Goal: Task Accomplishment & Management: Complete application form

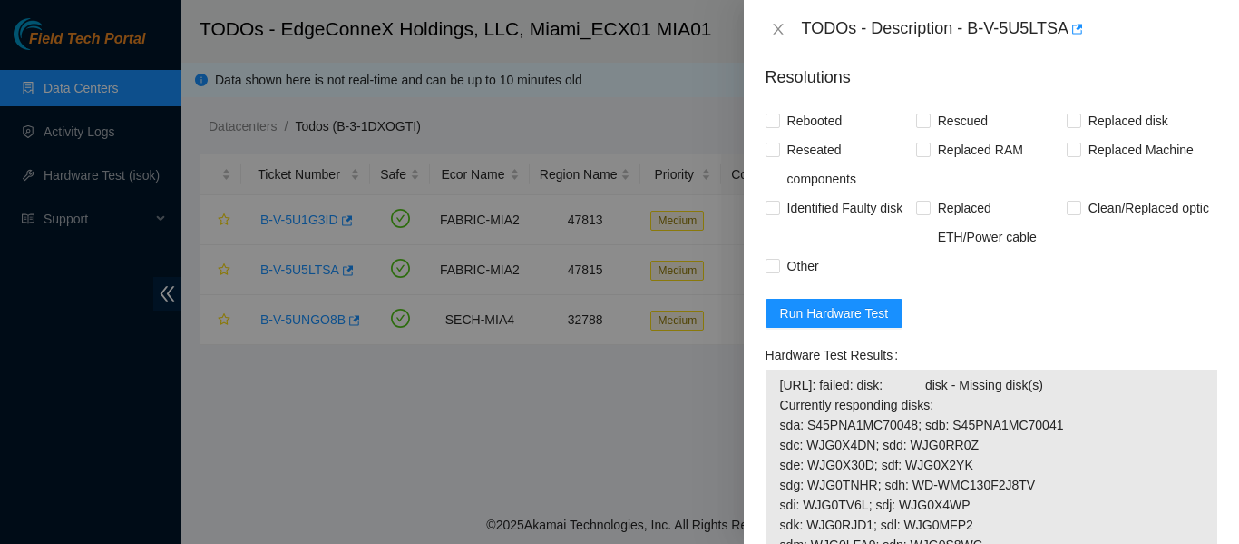
scroll to position [1351, 0]
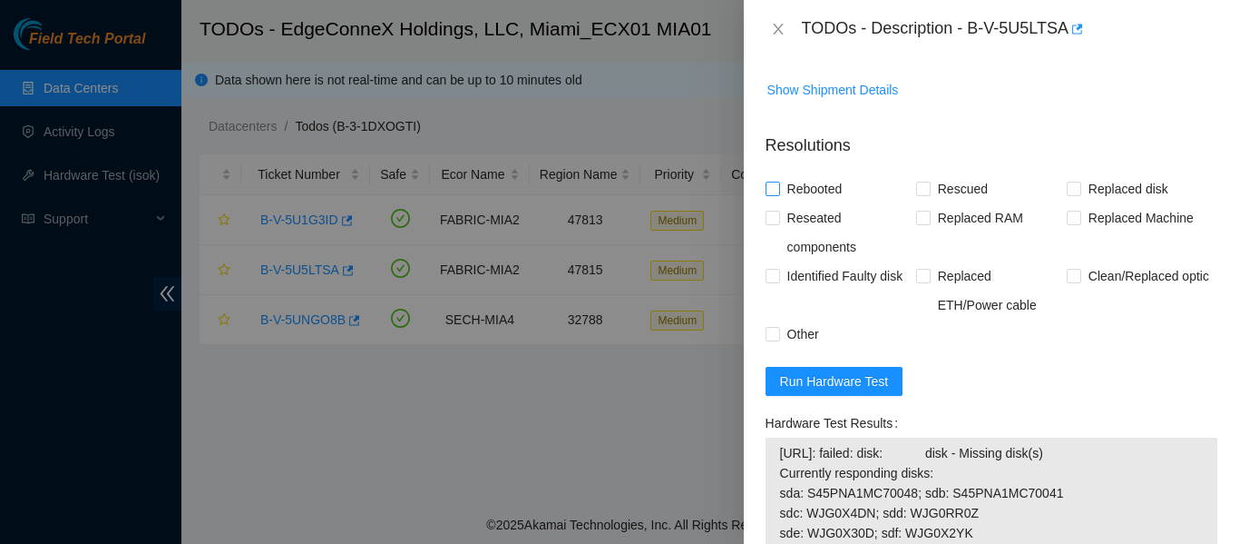
click at [772, 194] on input "Rebooted" at bounding box center [772, 187] width 13 height 13
checkbox input "true"
click at [921, 194] on input "Rescued" at bounding box center [922, 187] width 13 height 13
checkbox input "true"
click at [1082, 203] on span "Replaced disk" at bounding box center [1129, 188] width 94 height 29
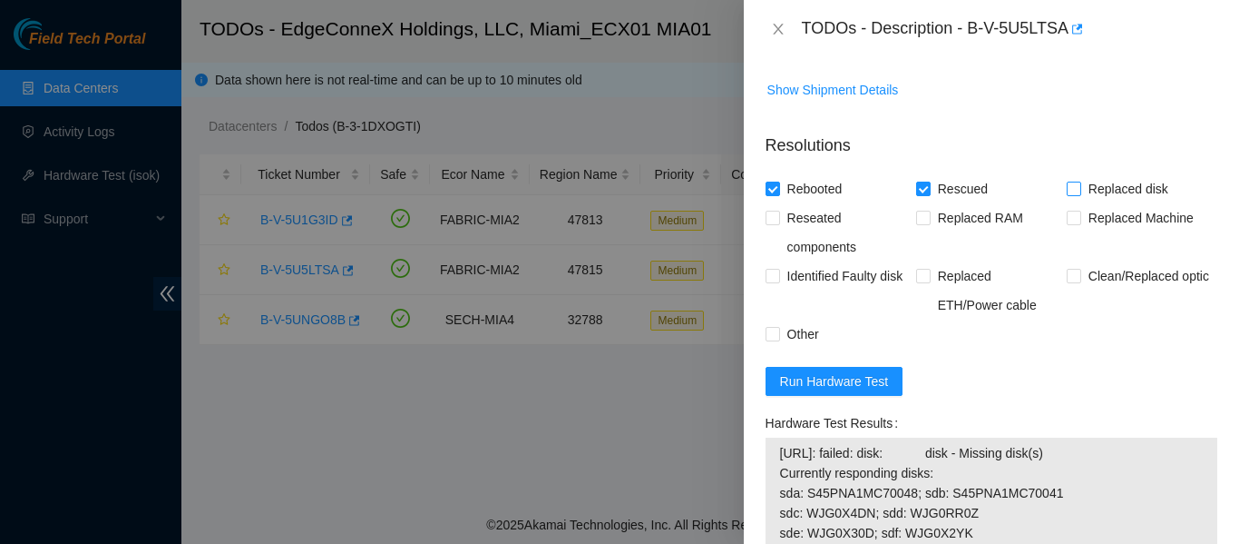
click at [1073, 194] on input "Replaced disk" at bounding box center [1073, 187] width 13 height 13
checkbox input "true"
click at [769, 339] on input "Other" at bounding box center [772, 333] width 13 height 13
checkbox input "true"
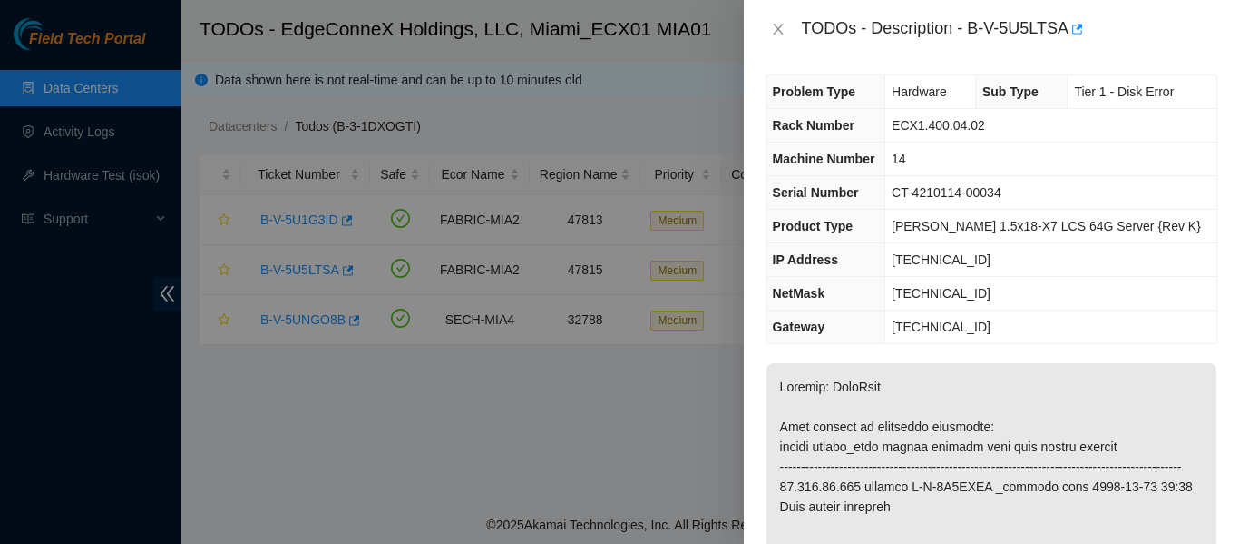
scroll to position [0, 0]
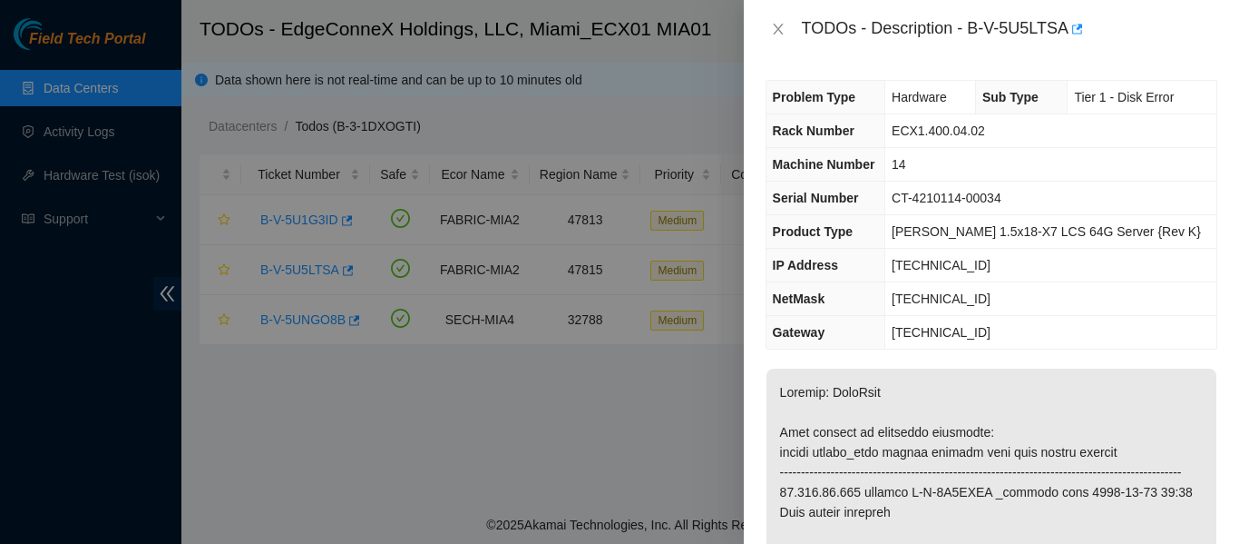
click at [906, 163] on span "14" at bounding box center [899, 164] width 15 height 15
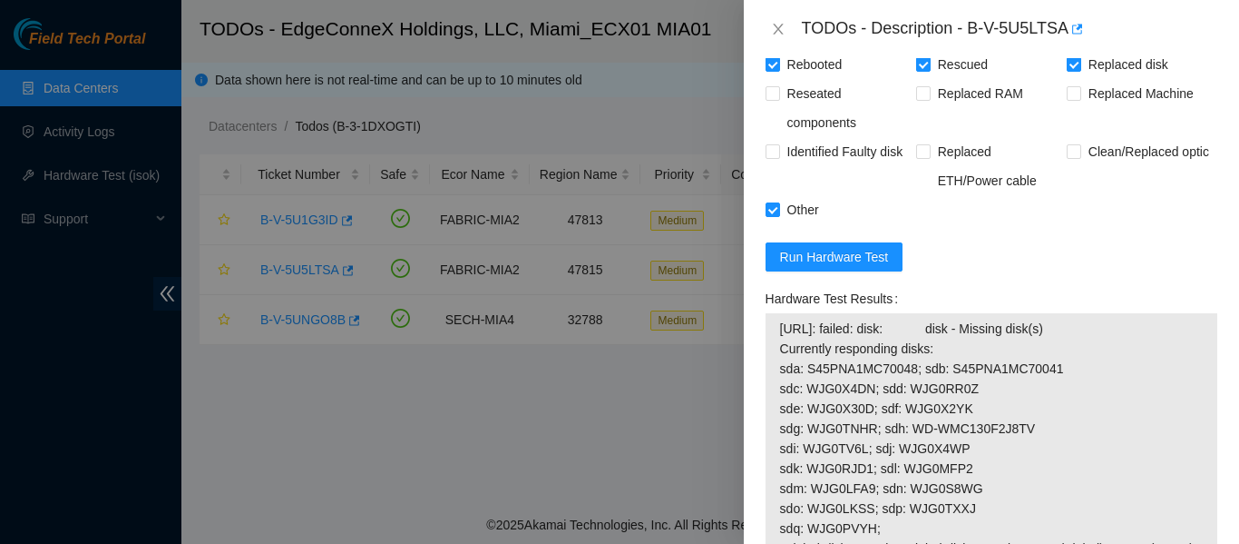
scroll to position [1494, 0]
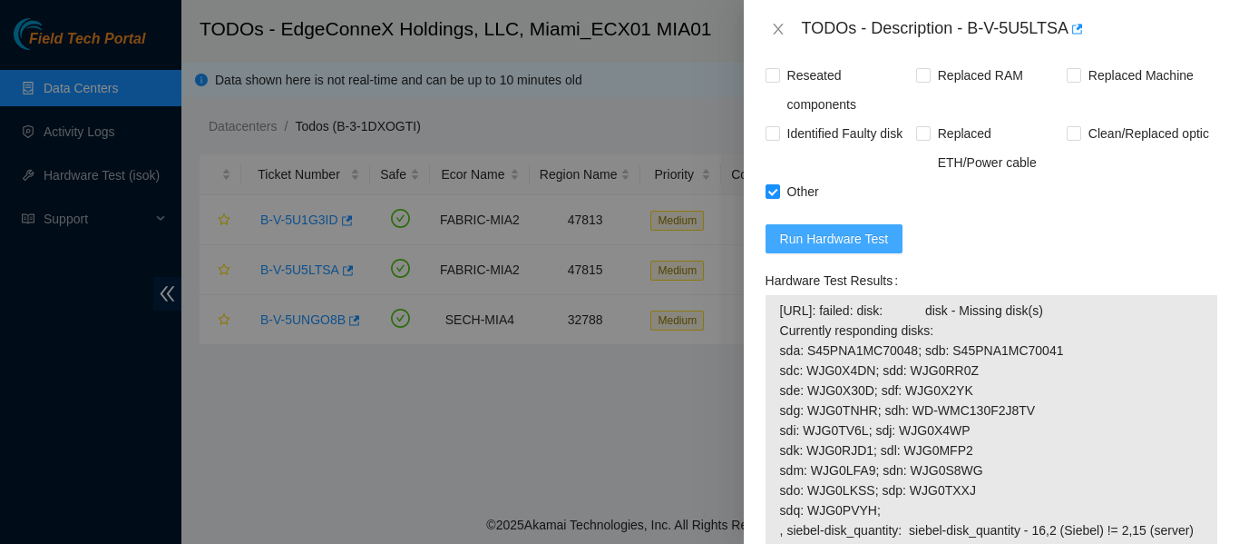
click at [790, 249] on span "Run Hardware Test" at bounding box center [834, 239] width 109 height 20
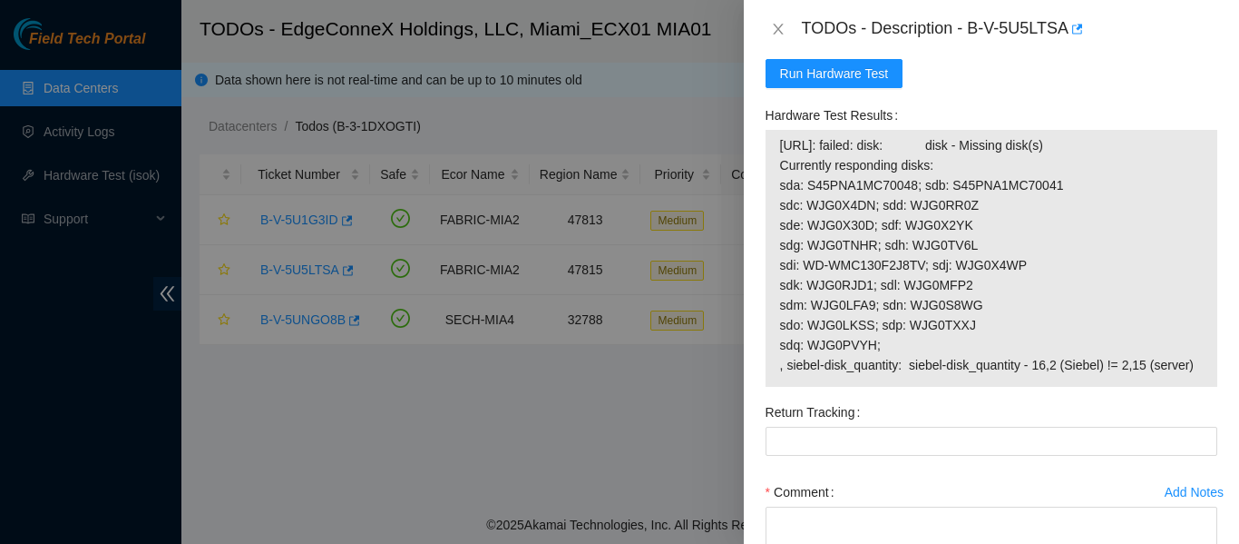
scroll to position [1660, 0]
drag, startPoint x: 775, startPoint y: 160, endPoint x: 1196, endPoint y: 367, distance: 469.1
click at [1196, 367] on div "23.223.30.145: failed: disk: disk - Missing disk(s) Currently responding disks:…" at bounding box center [992, 257] width 452 height 257
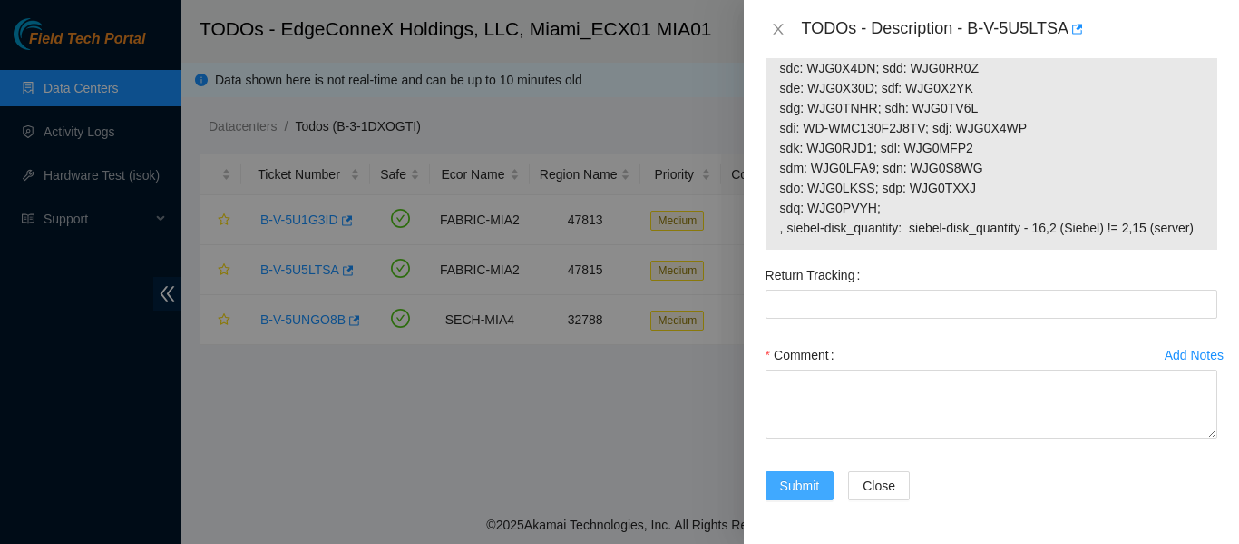
click at [797, 479] on span "Submit" at bounding box center [800, 485] width 40 height 20
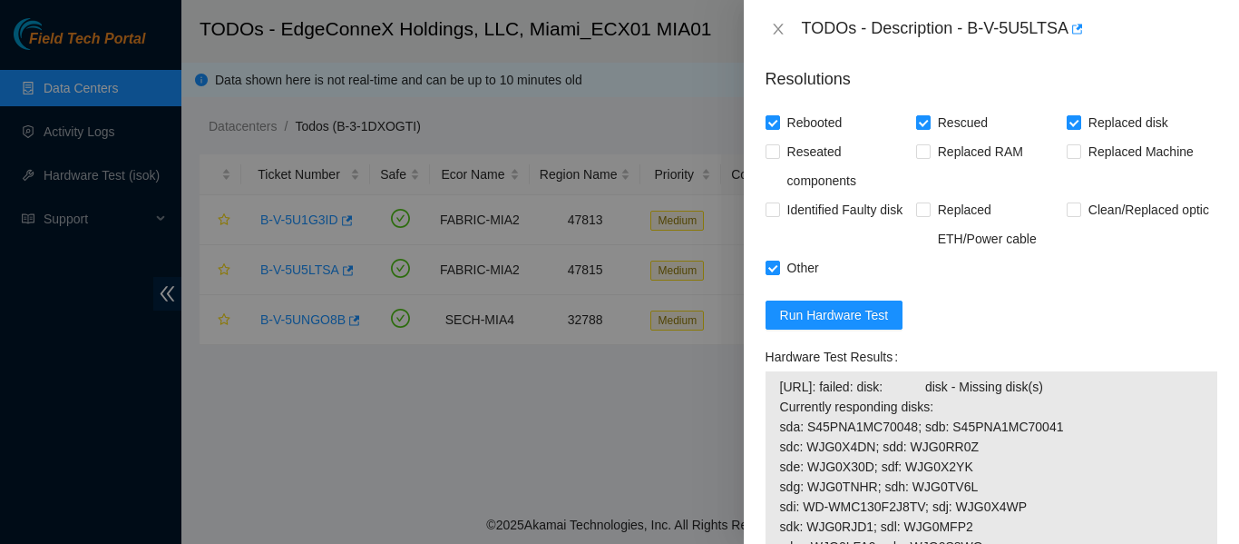
scroll to position [1416, 0]
click at [863, 326] on span "Run Hardware Test" at bounding box center [834, 316] width 109 height 20
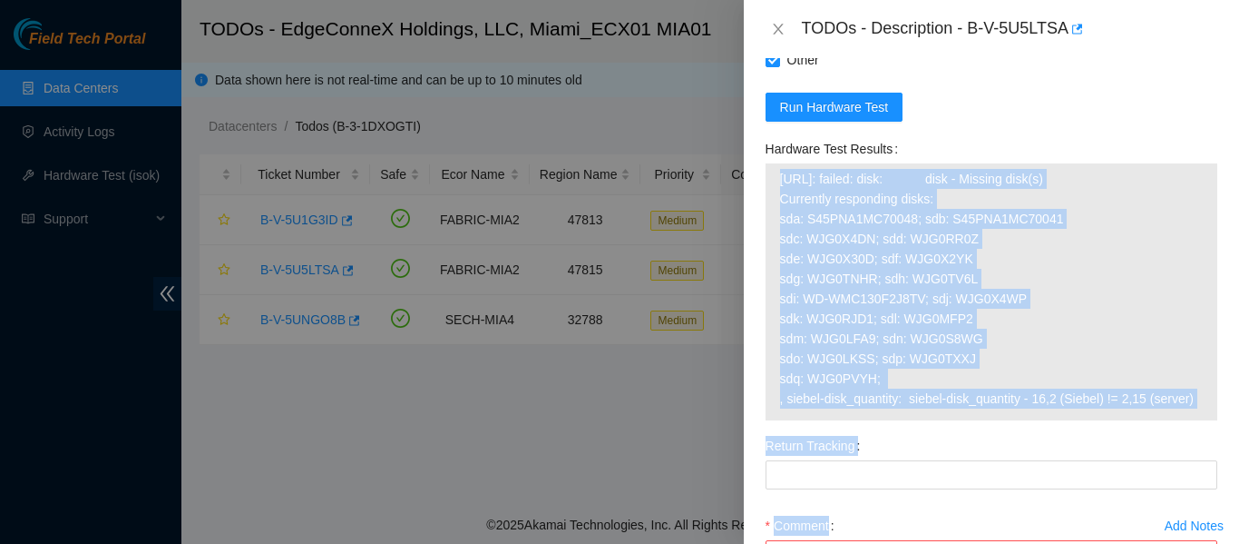
scroll to position [1676, 0]
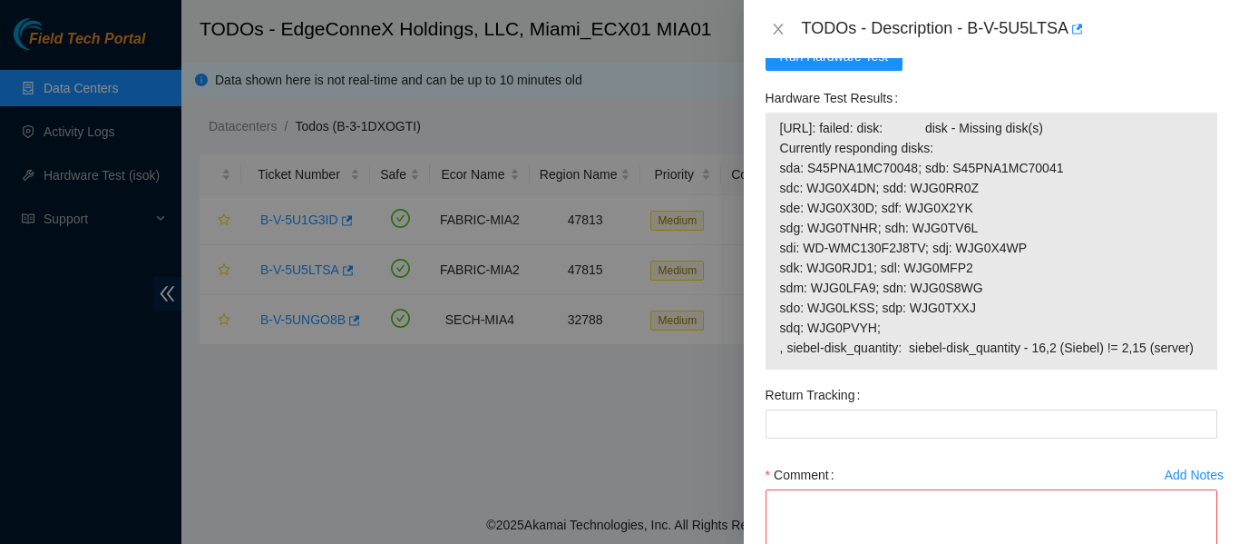
drag, startPoint x: 779, startPoint y: 309, endPoint x: 1158, endPoint y: 353, distance: 380.9
click at [1198, 365] on div "23.223.30.145: failed: disk: disk - Missing disk(s) Currently responding disks:…" at bounding box center [992, 241] width 452 height 257
copy tbody
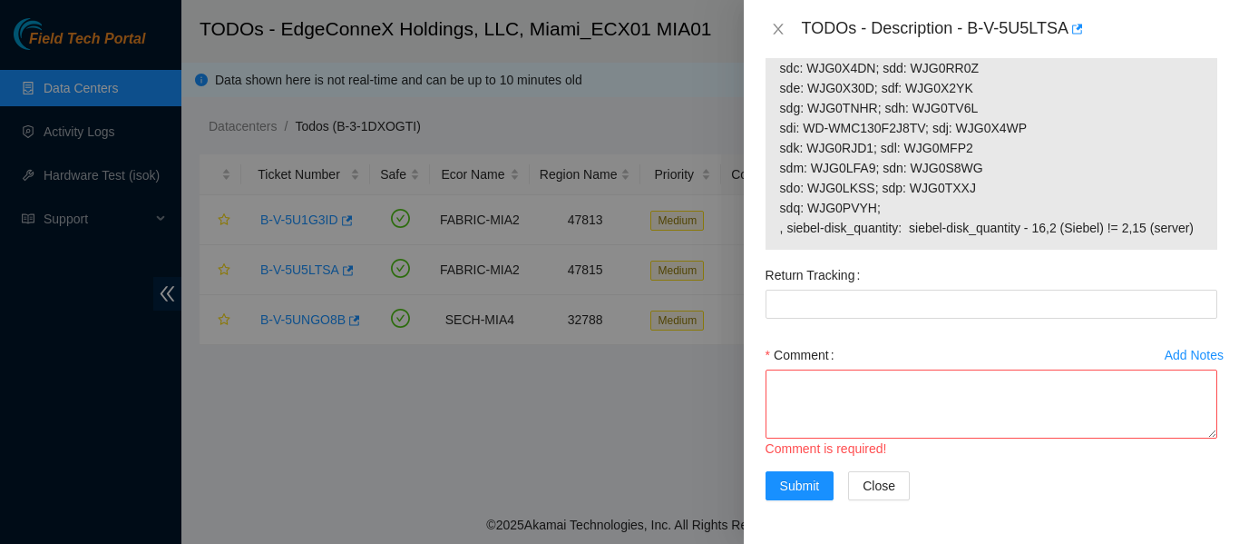
scroll to position [1816, 0]
click at [811, 404] on textarea "Comment" at bounding box center [992, 403] width 452 height 69
paste textarea "-Verified ticket is safe to work on: YES -NOCC Authorized: YES -Located server …"
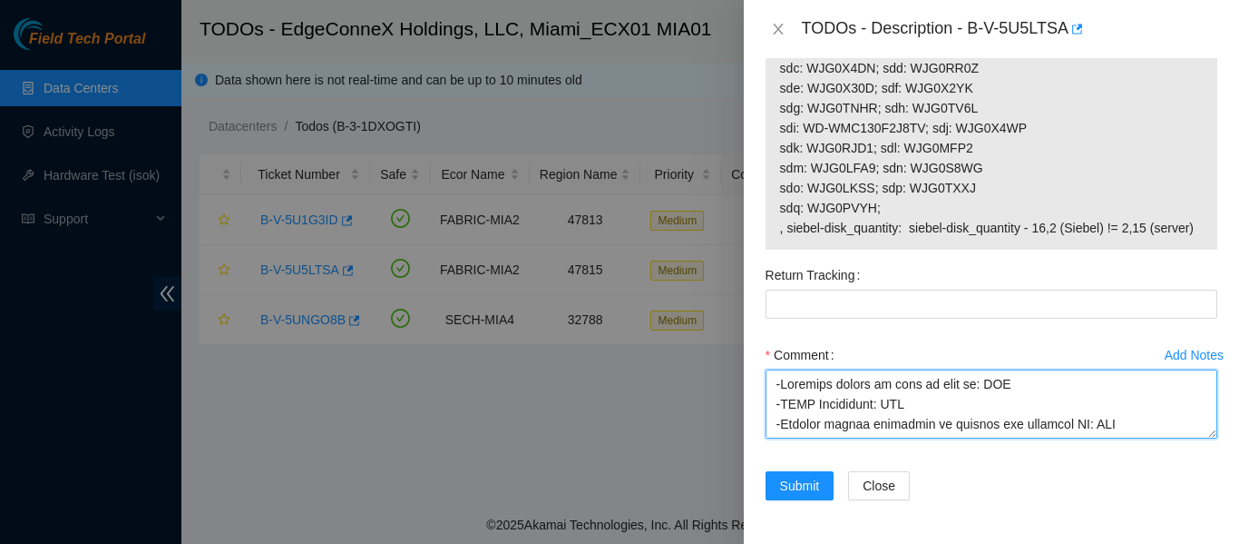
scroll to position [874, 0]
click at [931, 388] on textarea "Comment" at bounding box center [992, 403] width 452 height 69
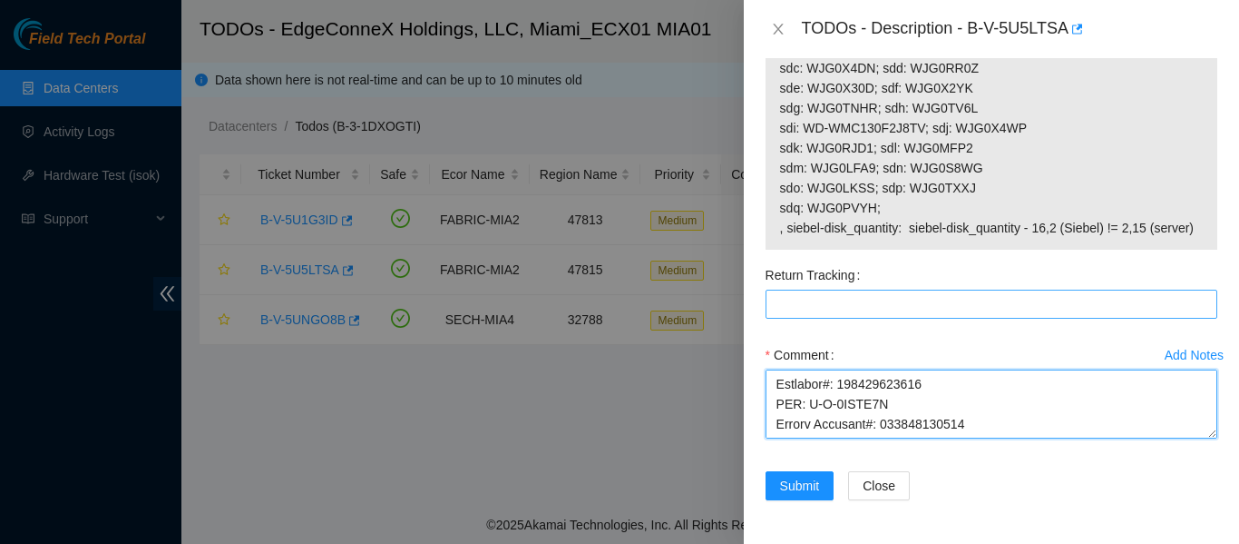
type textarea "-Verified ticket is safe to work on: YES -NOCC Authorized: YES -Located server …"
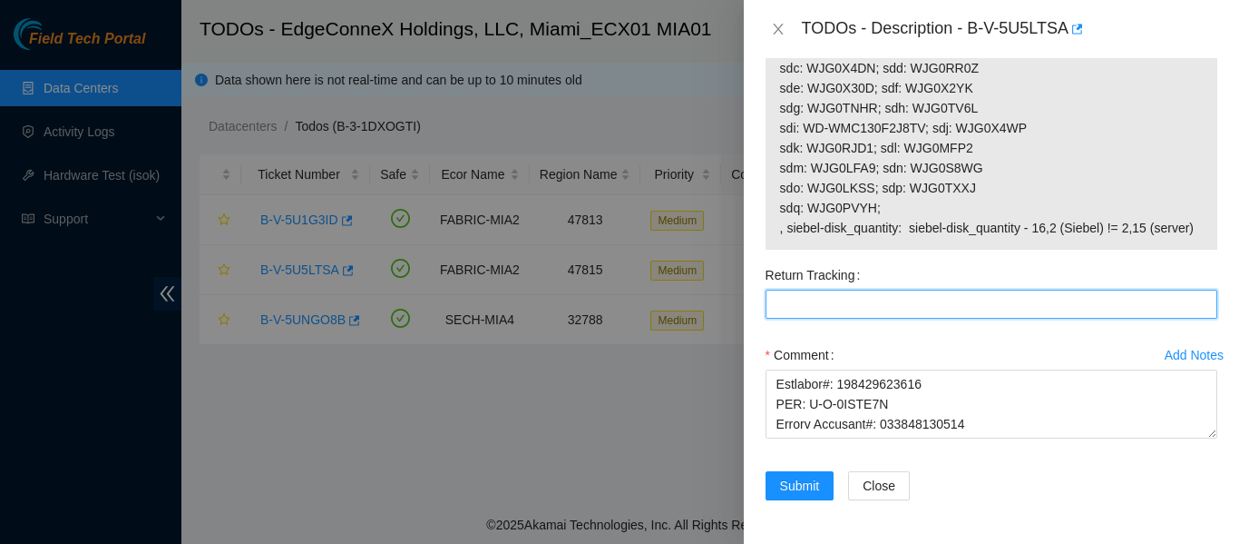
click at [798, 306] on Tracking "Return Tracking" at bounding box center [992, 303] width 452 height 29
paste Tracking "450826213600"
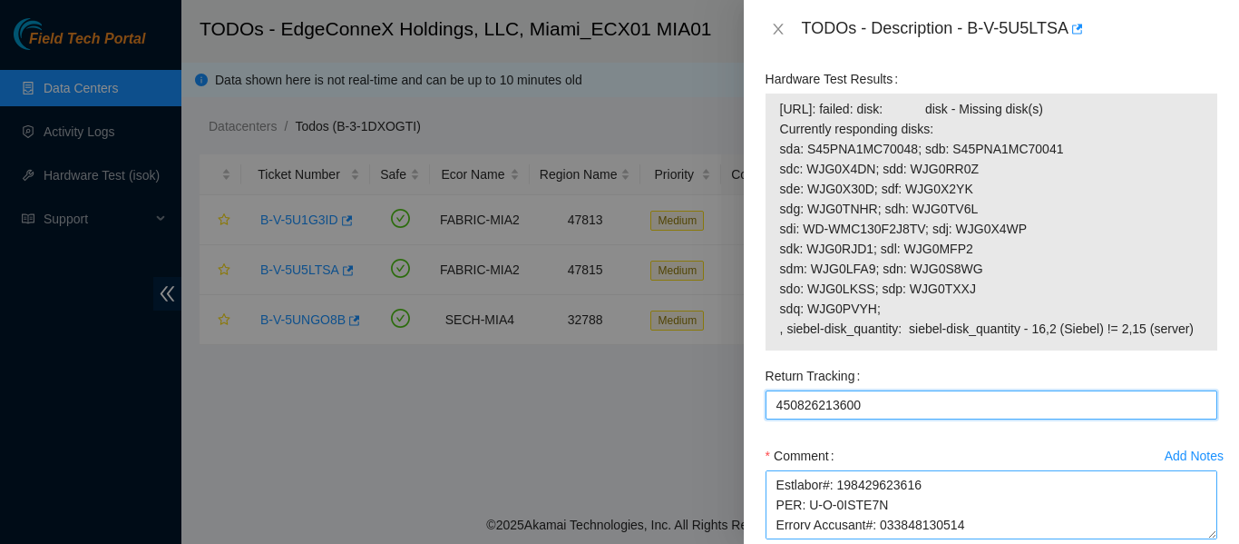
scroll to position [1816, 0]
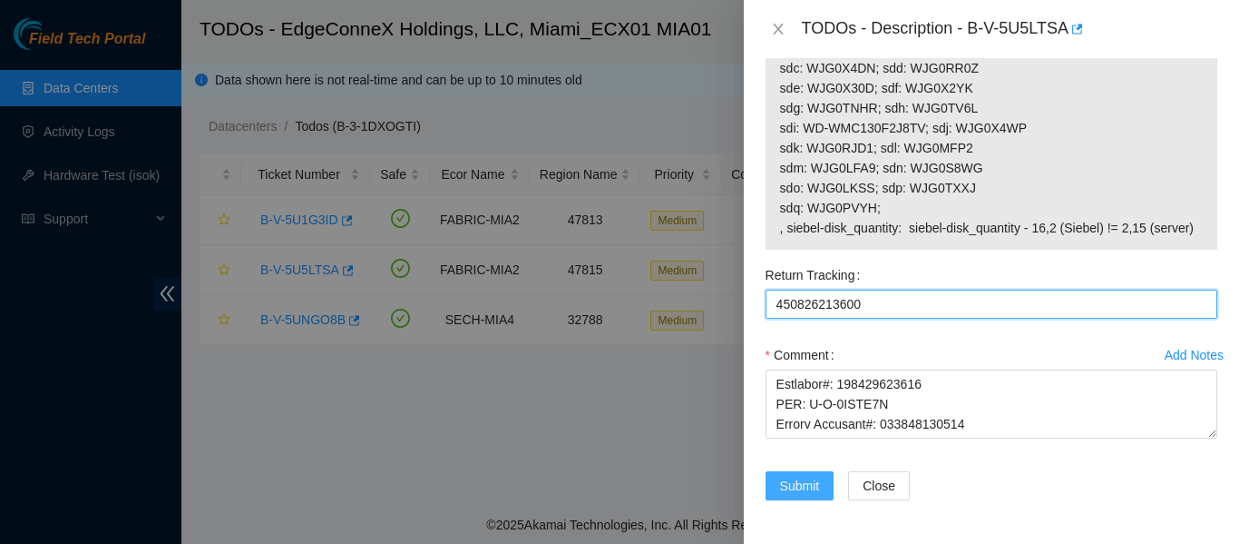
type Tracking "450826213600"
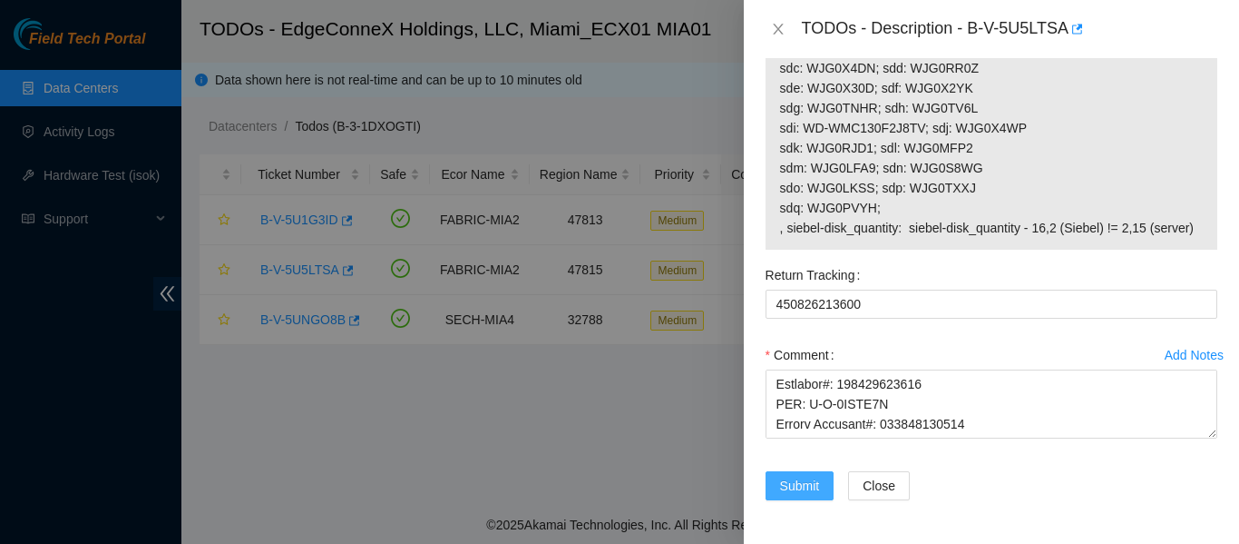
click at [808, 487] on span "Submit" at bounding box center [800, 485] width 40 height 20
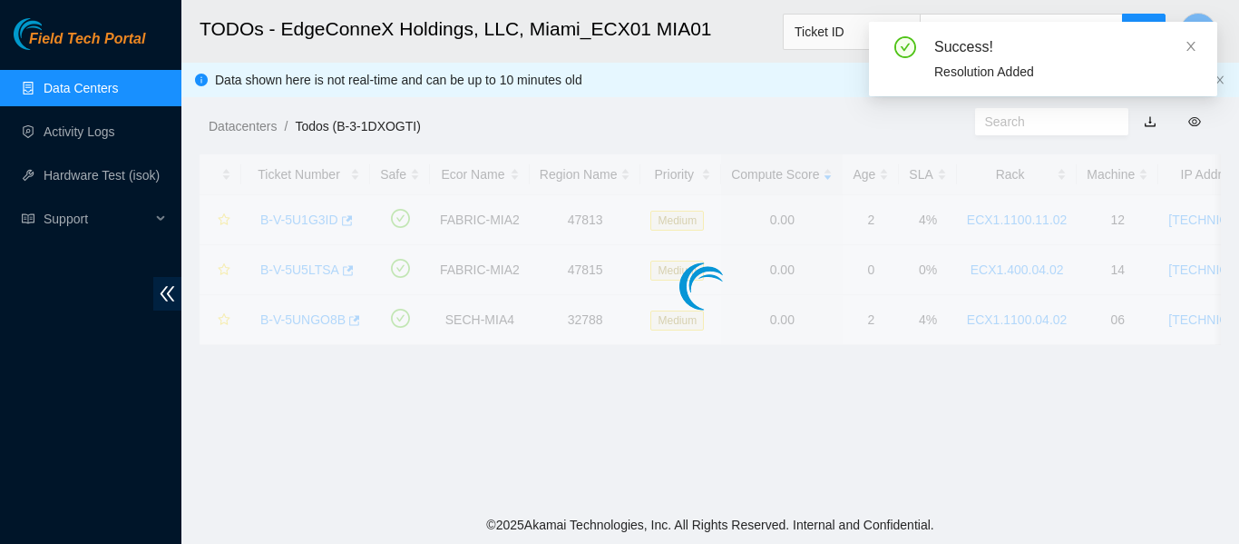
scroll to position [587, 0]
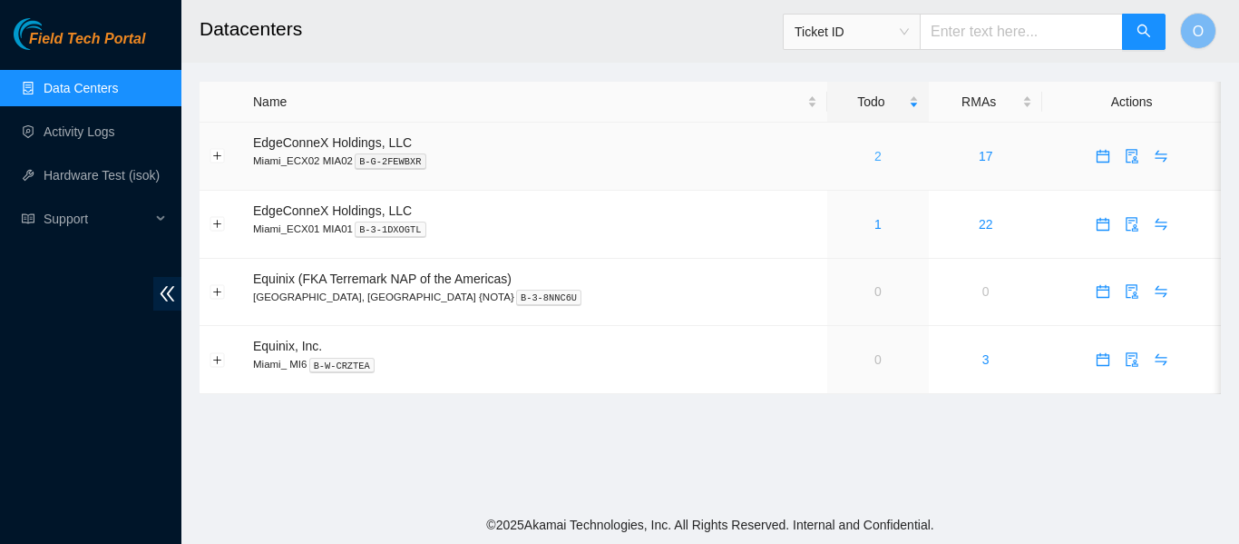
click at [875, 158] on link "2" at bounding box center [878, 156] width 7 height 15
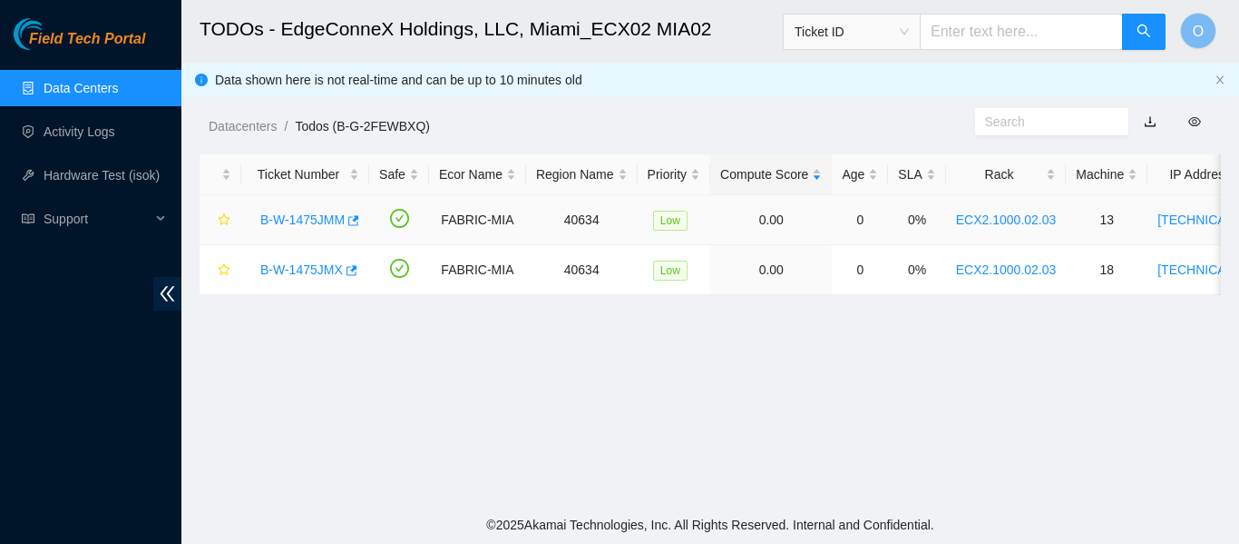
click at [306, 220] on link "B-W-1475JMM" at bounding box center [302, 219] width 84 height 15
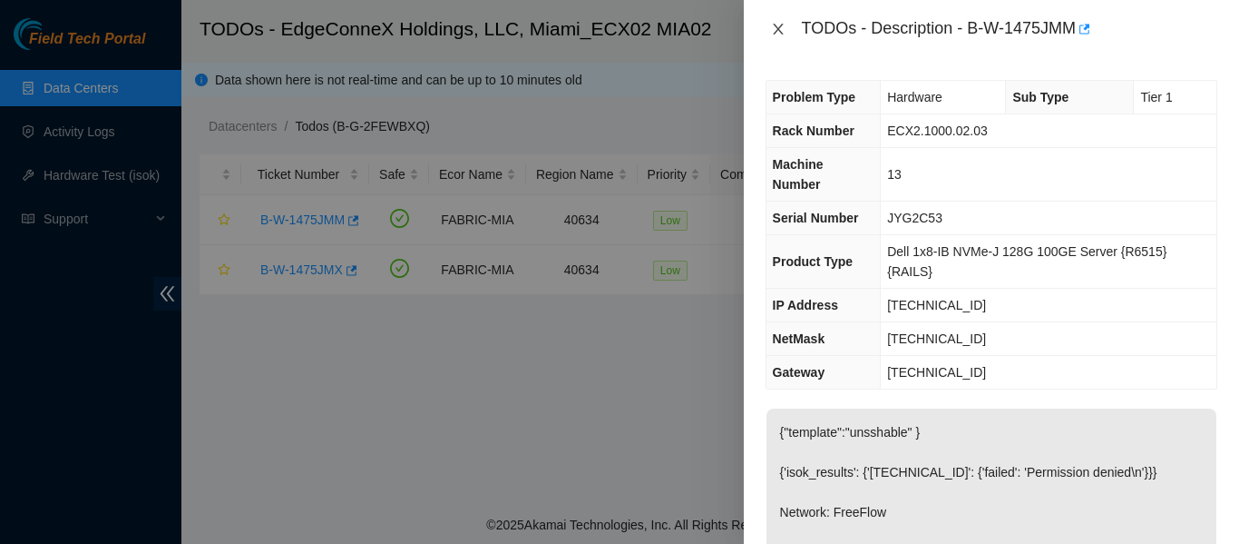
click at [774, 24] on icon "close" at bounding box center [778, 29] width 15 height 15
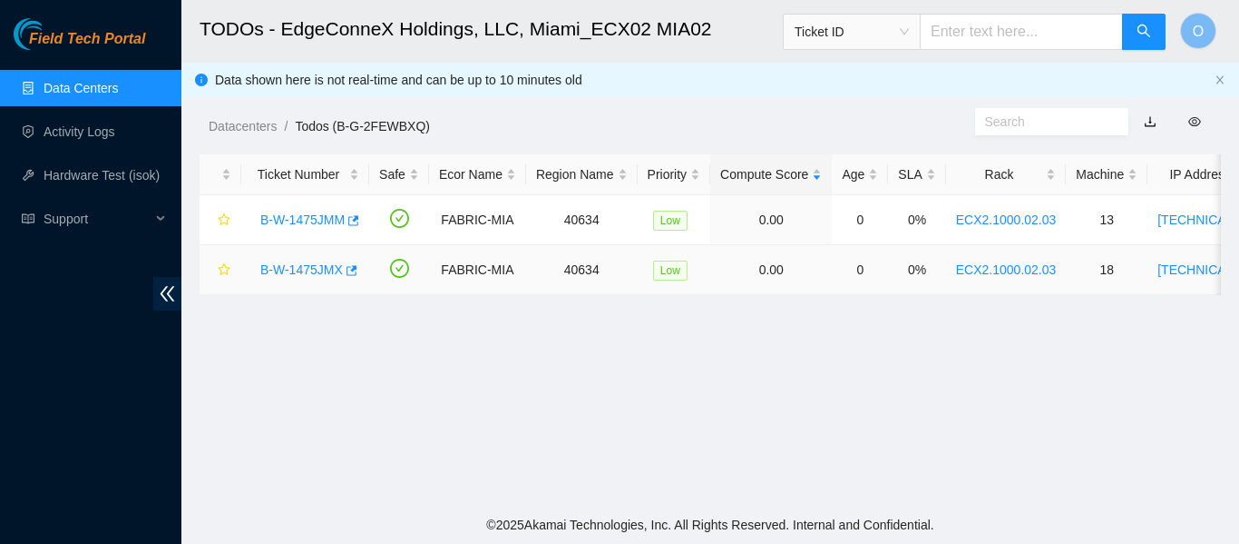
click at [307, 269] on link "B-W-1475JMX" at bounding box center [301, 269] width 83 height 15
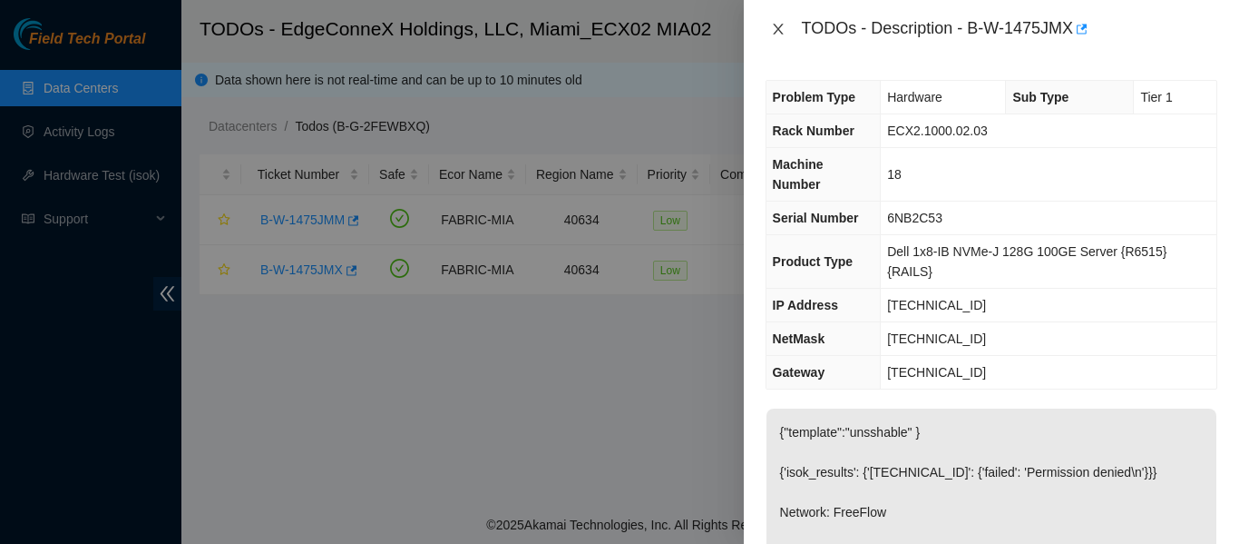
click at [784, 30] on icon "close" at bounding box center [778, 29] width 15 height 15
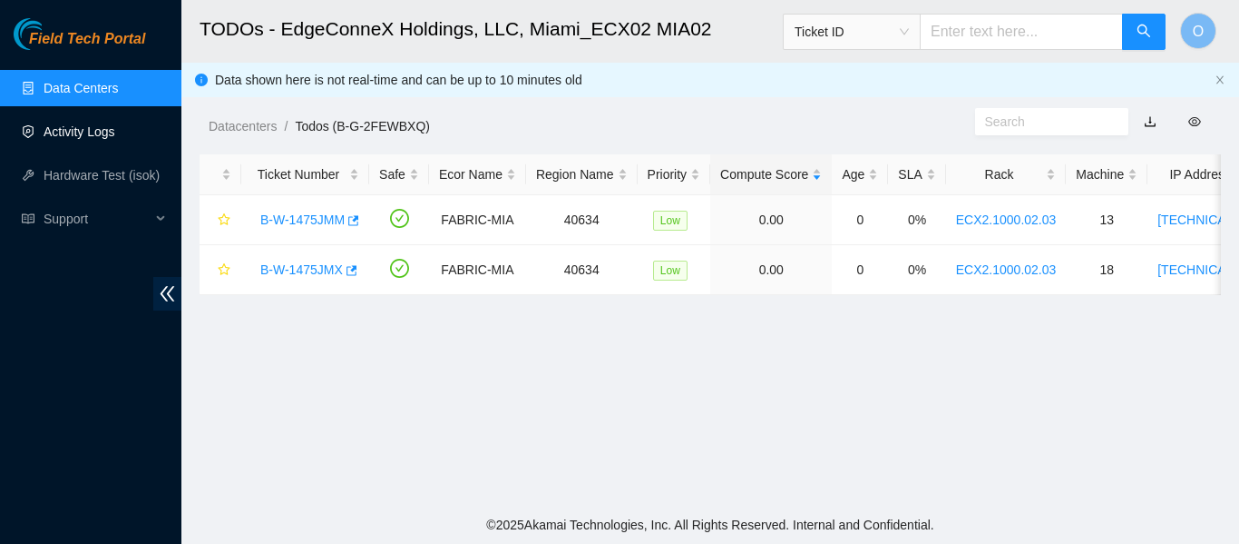
click at [71, 124] on link "Activity Logs" at bounding box center [80, 131] width 72 height 15
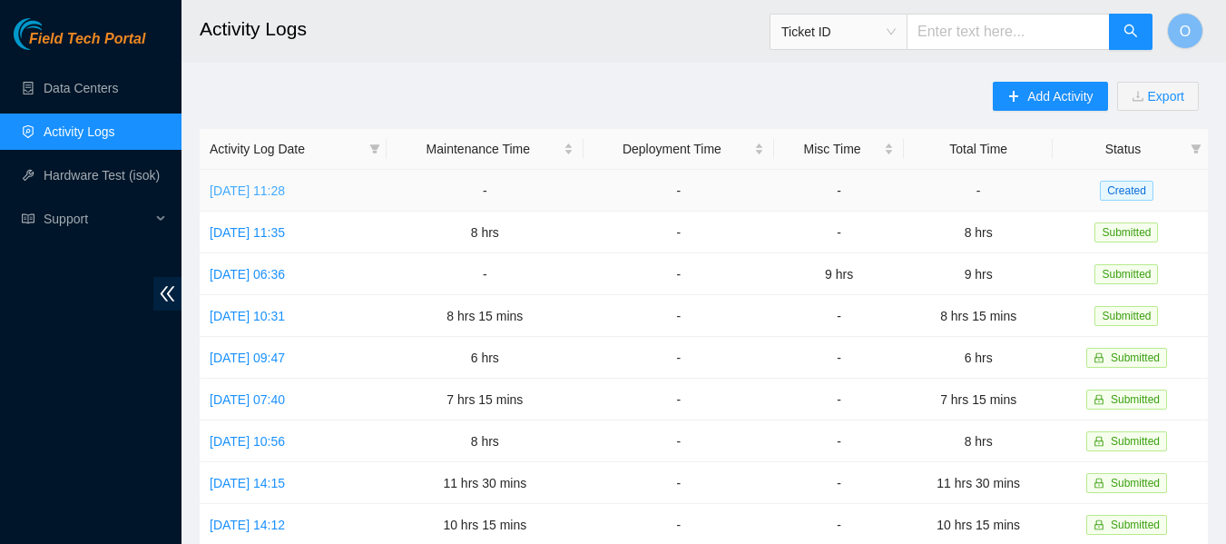
click at [270, 189] on link "Mon, 25 Aug 2025 11:28" at bounding box center [247, 190] width 75 height 15
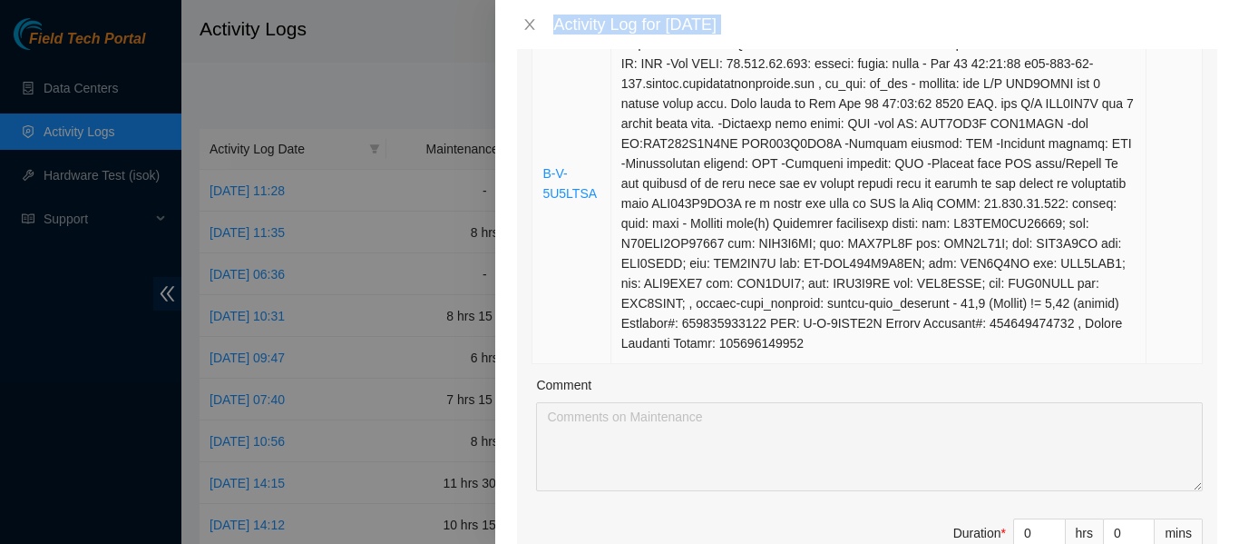
scroll to position [642, 0]
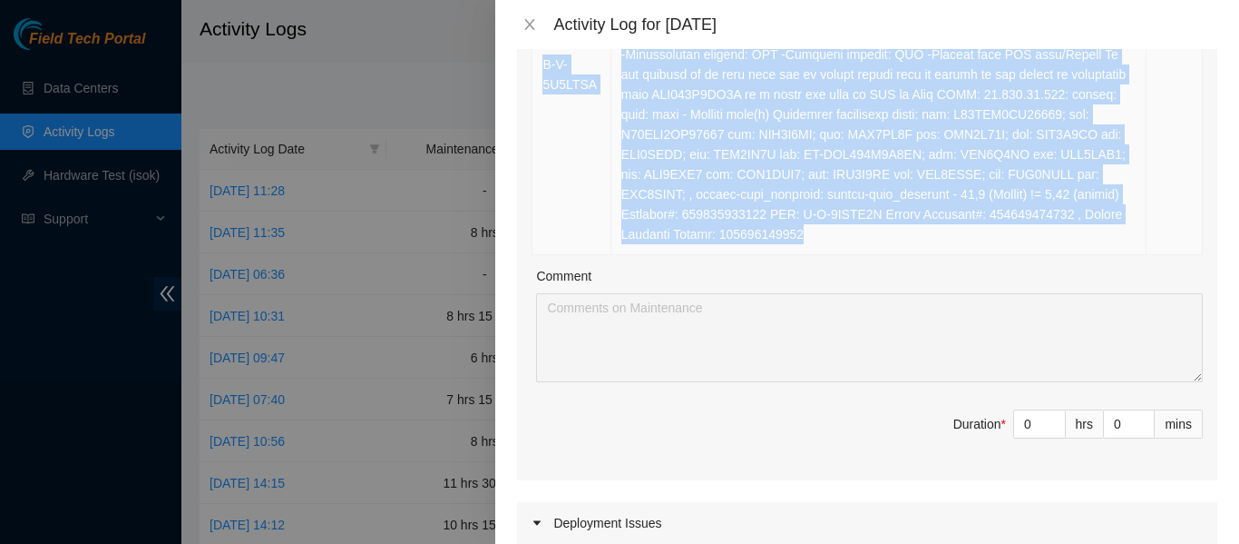
drag, startPoint x: 584, startPoint y: 140, endPoint x: 1025, endPoint y: 250, distance: 454.4
click at [1025, 250] on tbody "B-V-5U3D9CT Resolution: Rebooted, Rescued, Replaced disk, Comment: -Verified ti…" at bounding box center [868, 4] width 671 height 501
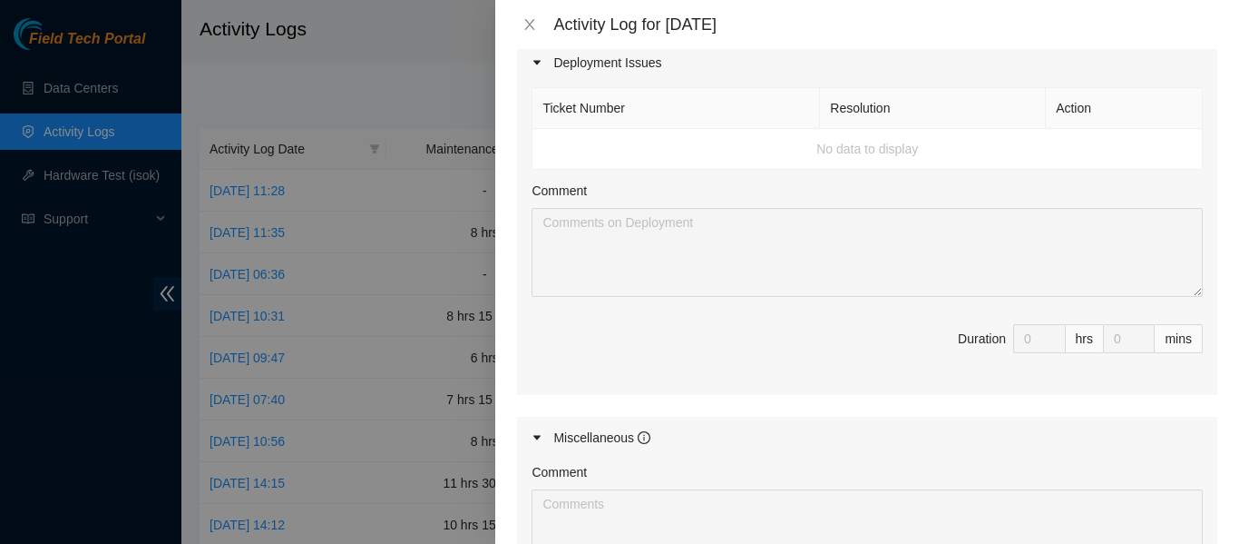
scroll to position [903, 0]
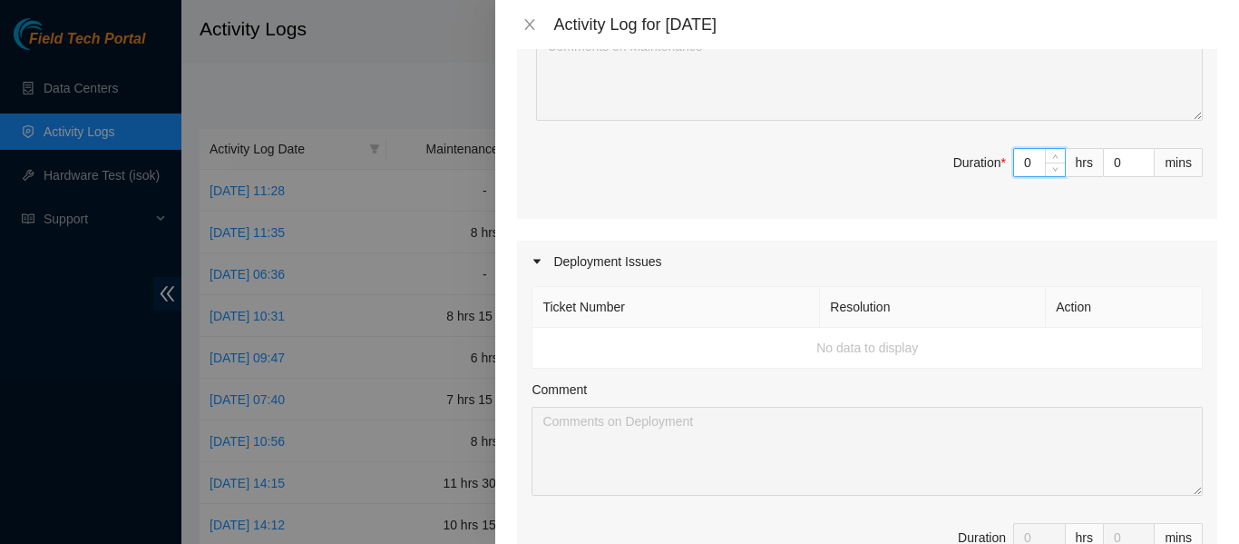
drag, startPoint x: 1019, startPoint y: 178, endPoint x: 992, endPoint y: 188, distance: 29.0
click at [992, 188] on span "Duration * 0 hrs 0 mins" at bounding box center [867, 173] width 671 height 51
type input "8"
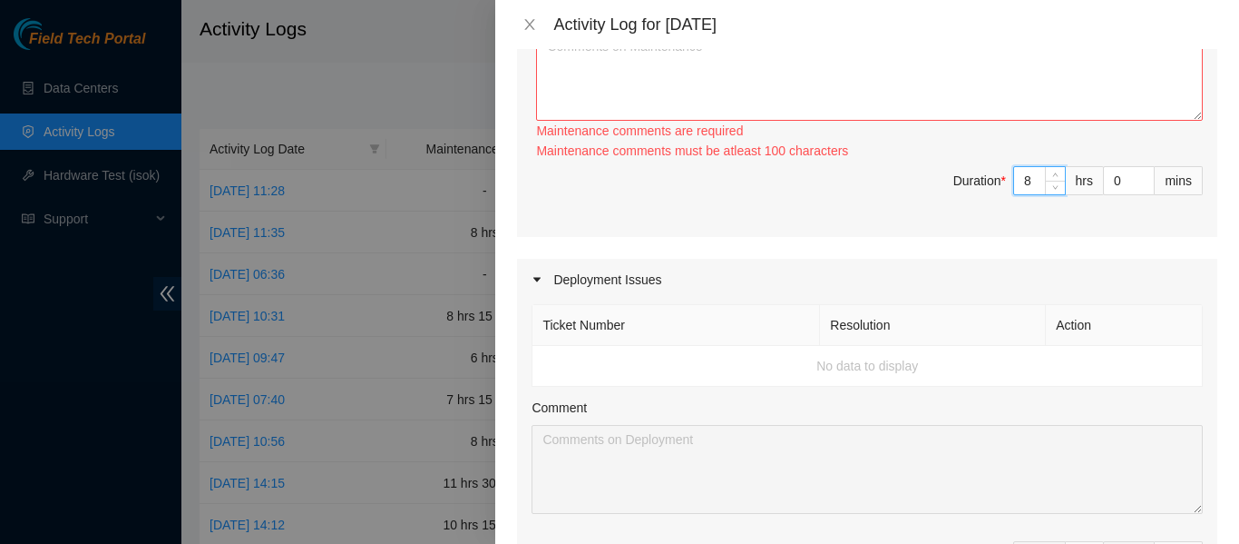
type input "8"
paste textarea "B-V-5U3D9CT Resolution: Rebooted, Rescued, Replaced disk, Comment: -Verified ti…"
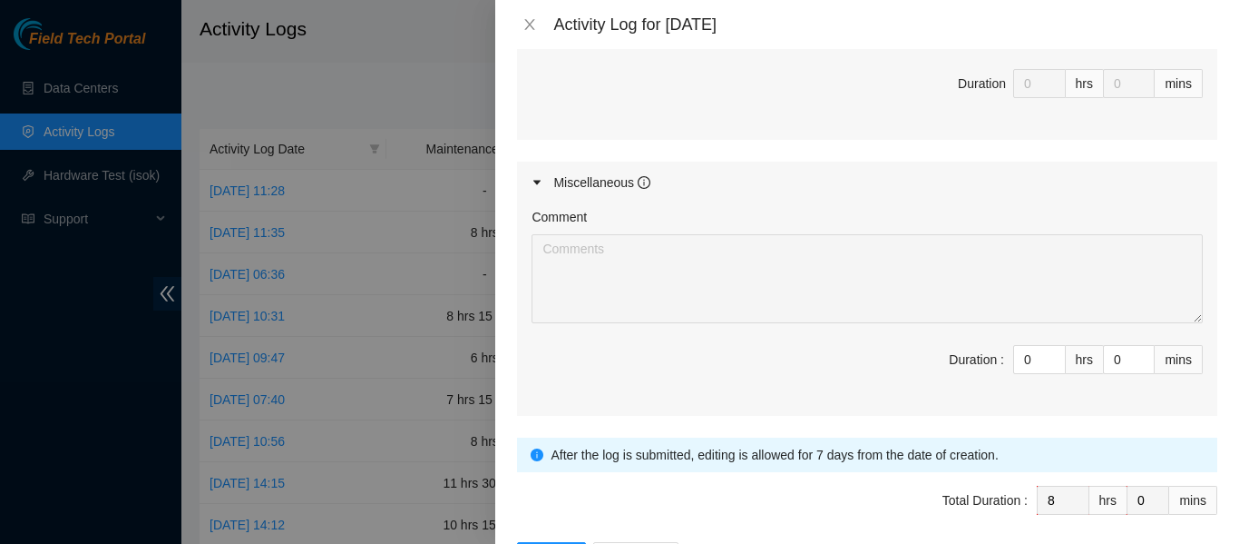
scroll to position [1447, 0]
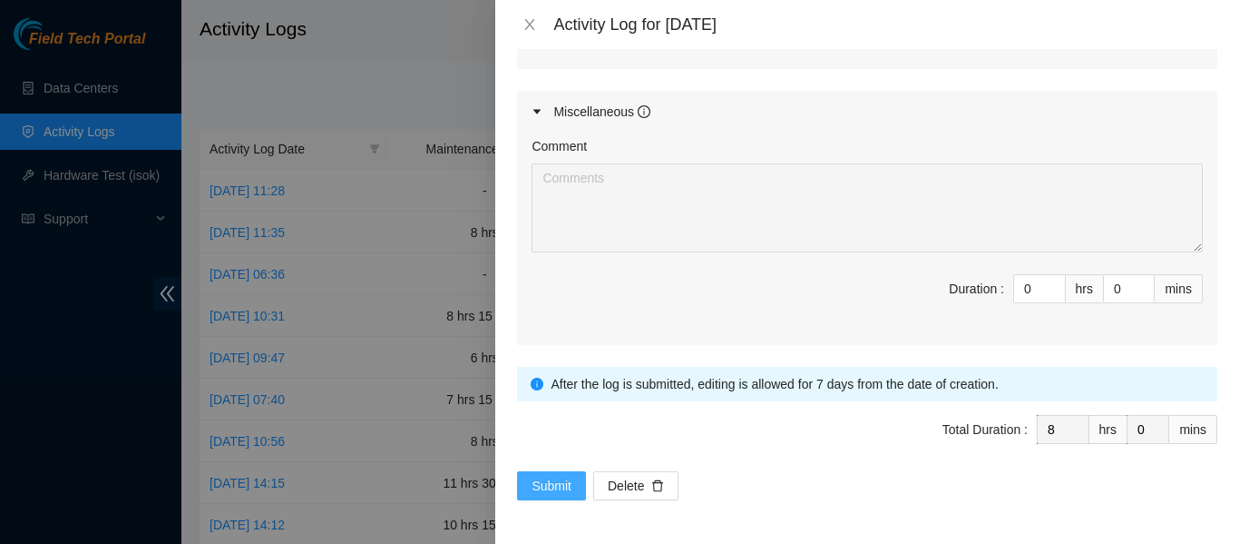
type textarea "B-V-5U3D9CT Resolution: Rebooted, Rescued, Replaced disk, Comment: -Verified ti…"
click at [546, 485] on span "Submit" at bounding box center [552, 485] width 40 height 20
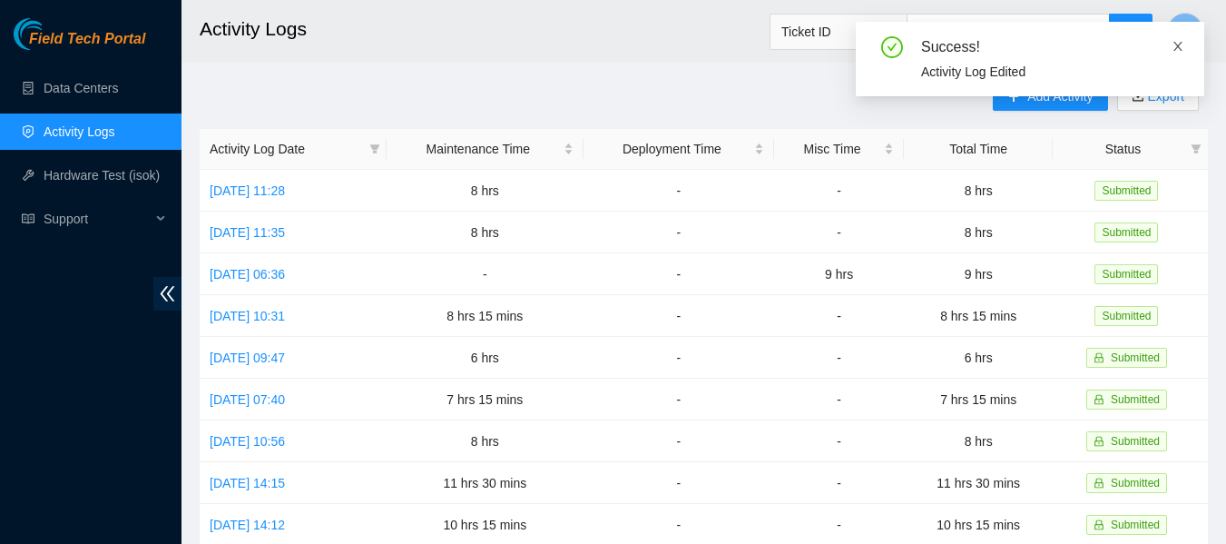
click at [1173, 44] on icon "close" at bounding box center [1177, 46] width 13 height 13
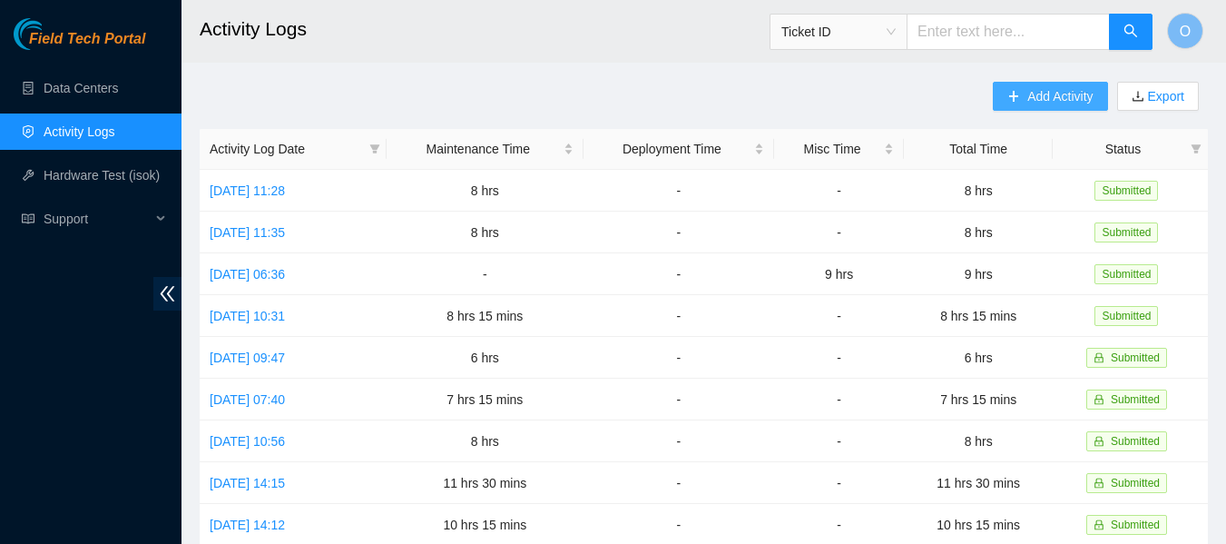
click at [1060, 99] on span "Add Activity" at bounding box center [1059, 96] width 65 height 20
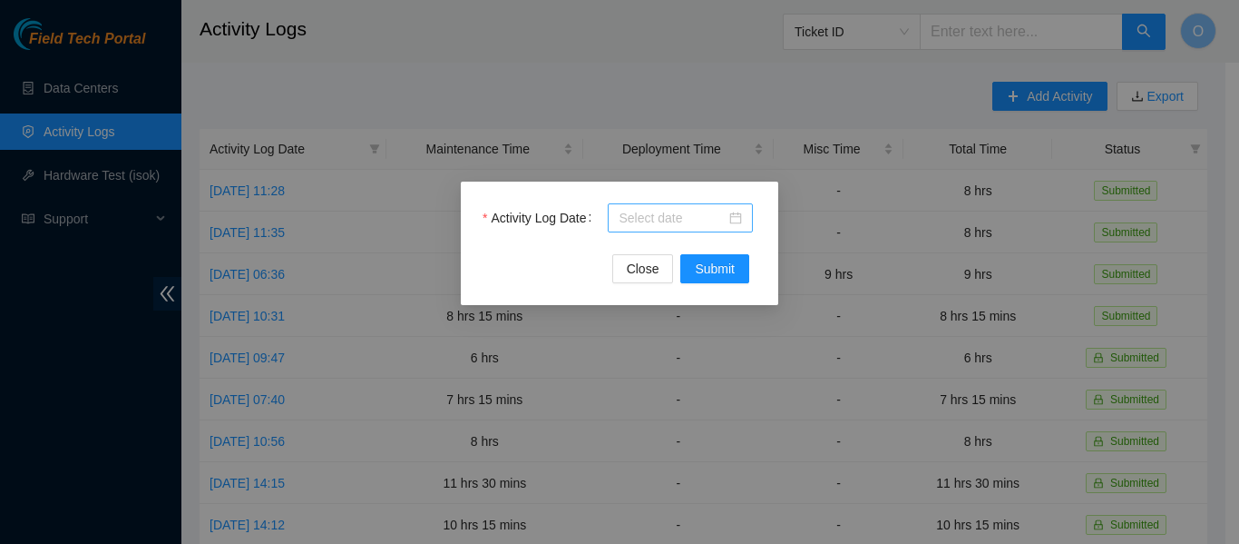
click at [663, 214] on input "Activity Log Date" at bounding box center [672, 218] width 107 height 20
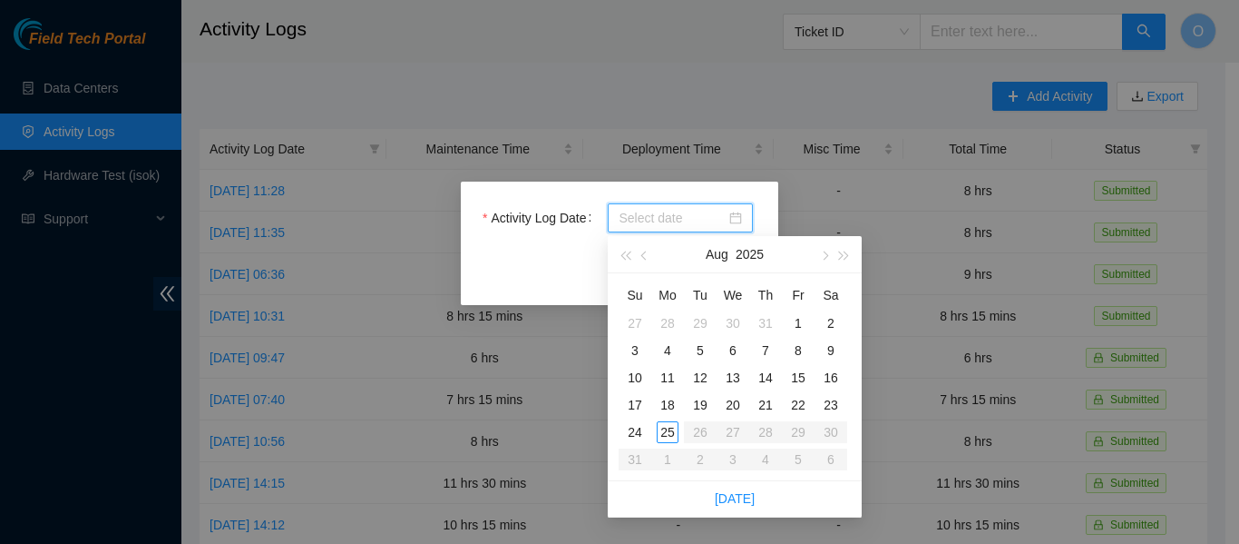
drag, startPoint x: 679, startPoint y: 71, endPoint x: 690, endPoint y: 89, distance: 21.2
click at [681, 73] on div "Activity Log Date Close Submit" at bounding box center [619, 272] width 1239 height 544
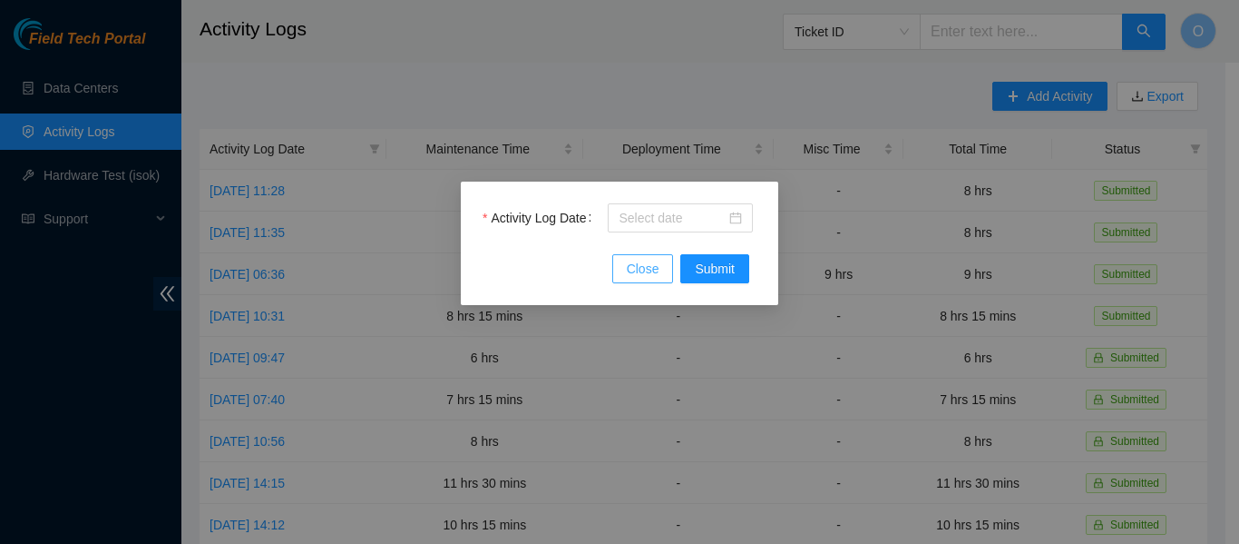
click at [646, 269] on span "Close" at bounding box center [643, 269] width 33 height 20
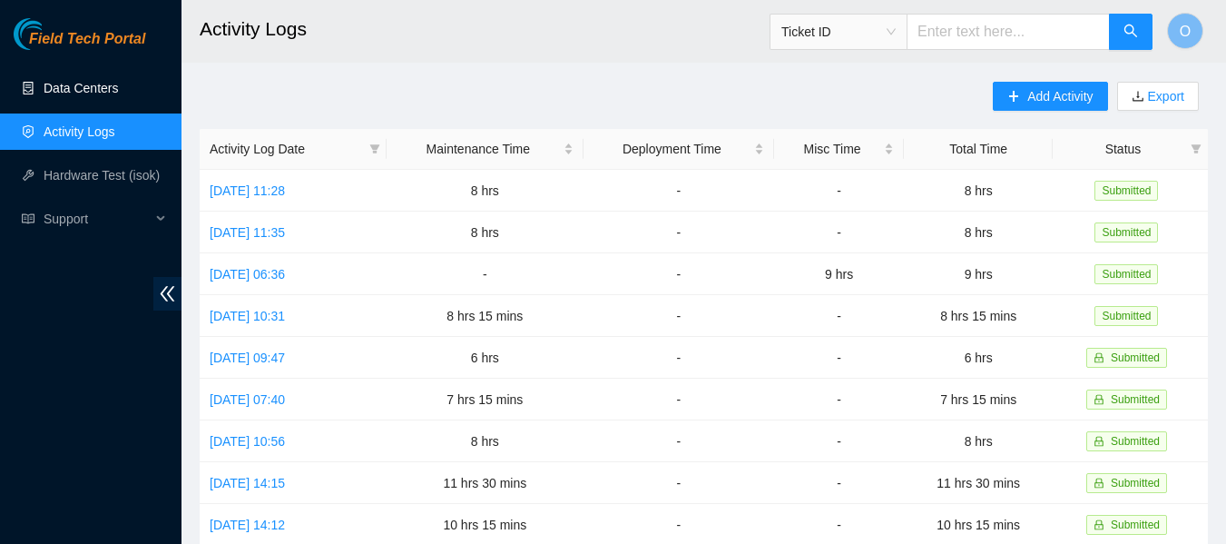
click at [104, 81] on link "Data Centers" at bounding box center [81, 88] width 74 height 15
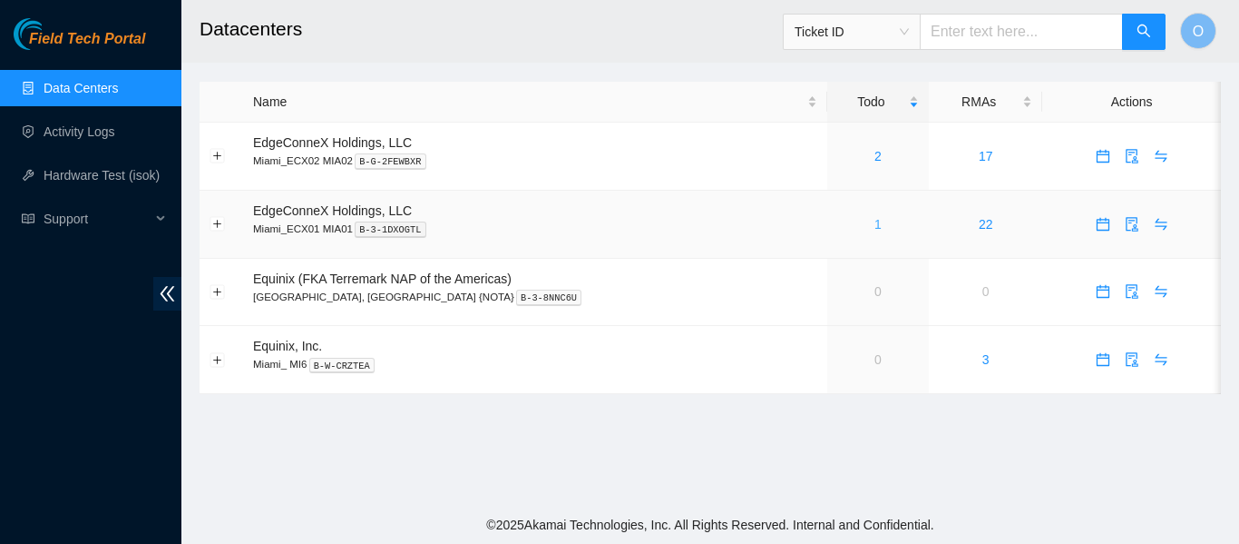
click at [875, 223] on link "1" at bounding box center [878, 224] width 7 height 15
click at [875, 156] on link "2" at bounding box center [878, 156] width 7 height 15
